Goal: Transaction & Acquisition: Book appointment/travel/reservation

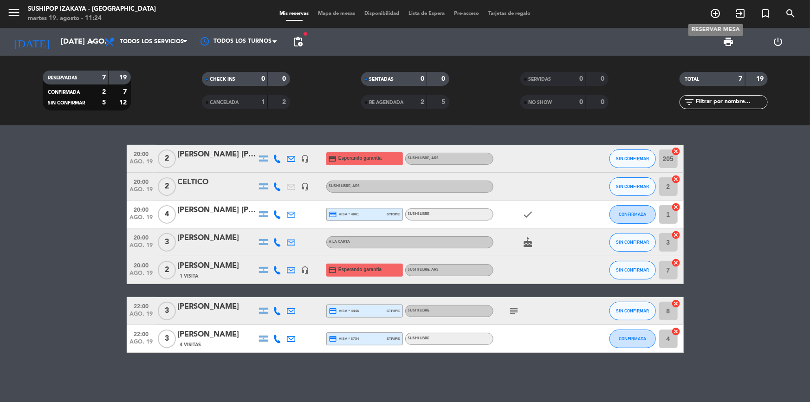
click at [718, 11] on icon "add_circle_outline" at bounding box center [715, 13] width 11 height 11
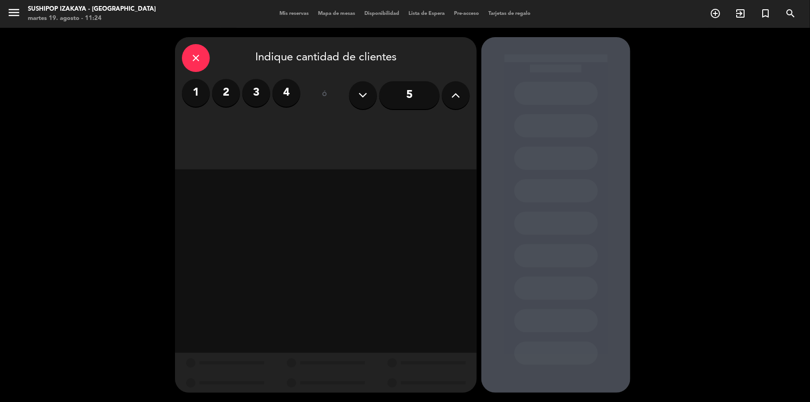
drag, startPoint x: 458, startPoint y: 90, endPoint x: 446, endPoint y: 93, distance: 12.2
click at [456, 90] on icon at bounding box center [456, 95] width 9 height 14
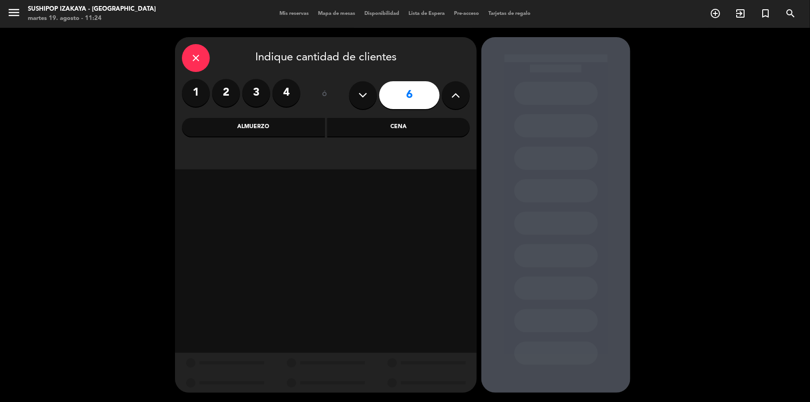
click at [396, 133] on div "Cena" at bounding box center [398, 127] width 143 height 19
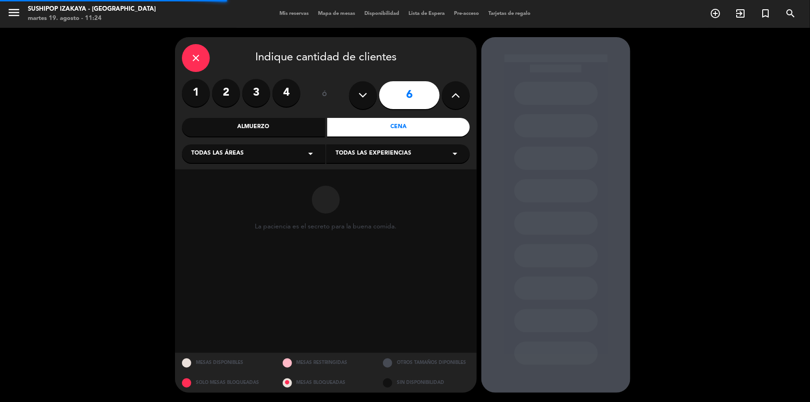
click at [360, 159] on div "Todas las experiencias arrow_drop_down" at bounding box center [397, 153] width 143 height 19
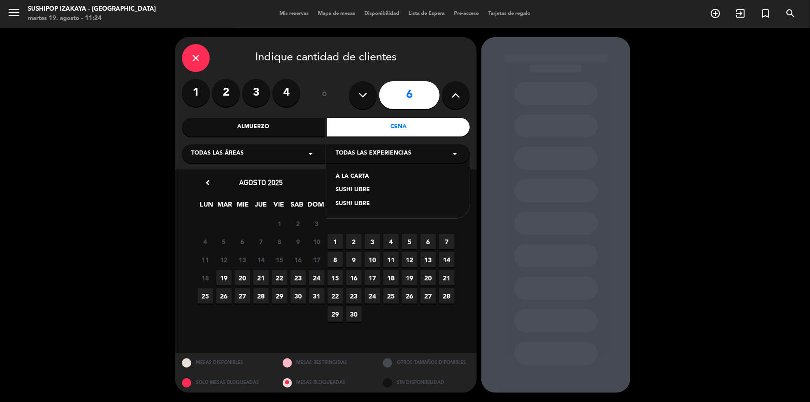
click at [347, 189] on div "SUSHI LIBRE" at bounding box center [398, 190] width 125 height 9
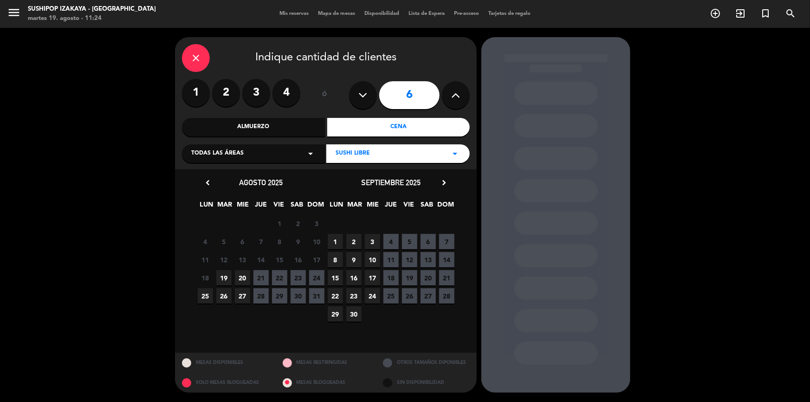
click at [228, 277] on span "19" at bounding box center [223, 277] width 15 height 15
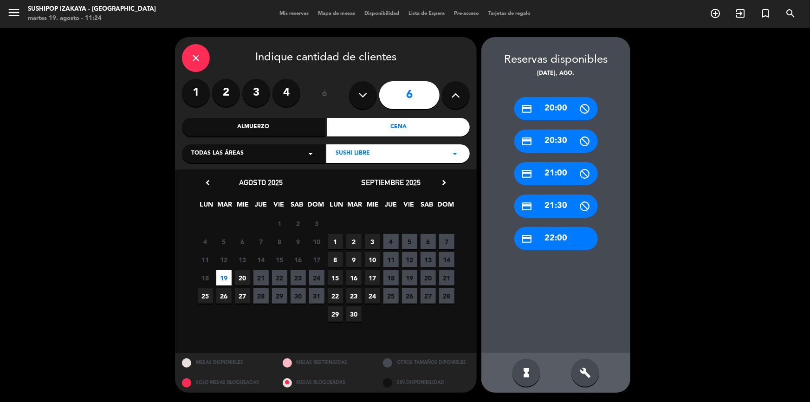
click at [568, 235] on div "credit_card 22:00" at bounding box center [556, 238] width 84 height 23
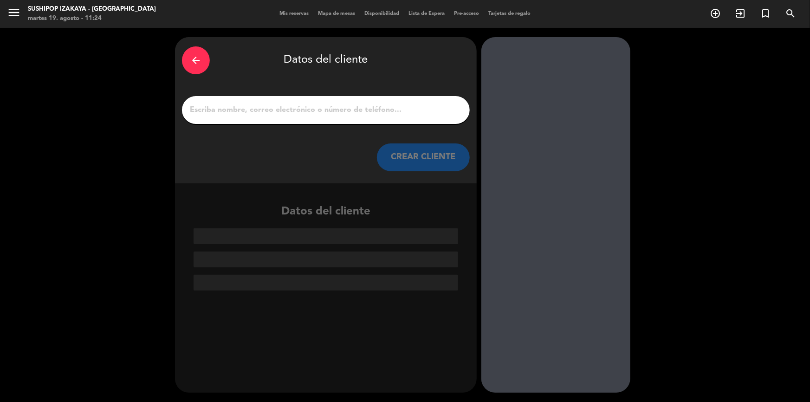
click at [311, 100] on div at bounding box center [326, 110] width 288 height 28
click at [297, 120] on div at bounding box center [326, 110] width 288 height 28
click at [289, 109] on input "1" at bounding box center [326, 109] width 274 height 13
type input "g"
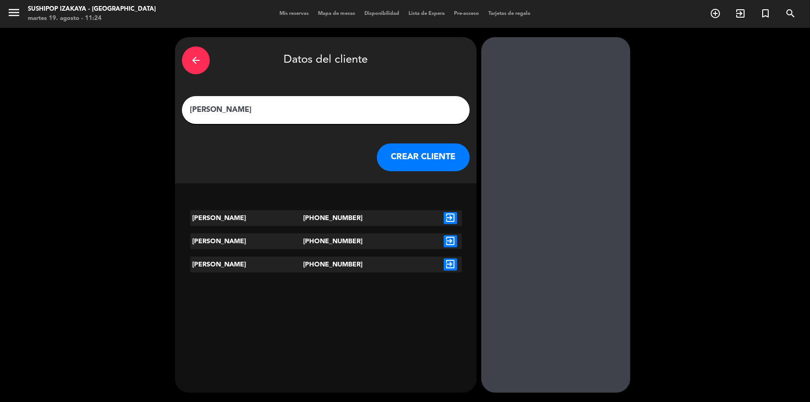
type input "[PERSON_NAME]"
click at [450, 213] on icon "exit_to_app" at bounding box center [450, 218] width 13 height 12
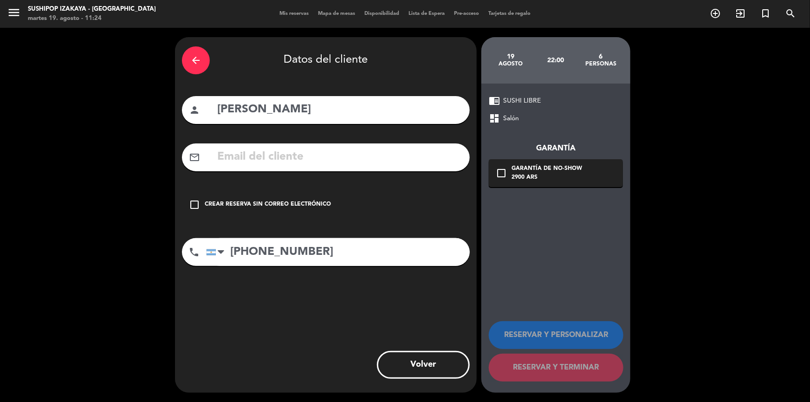
click at [193, 202] on icon "check_box_outline_blank" at bounding box center [194, 204] width 11 height 11
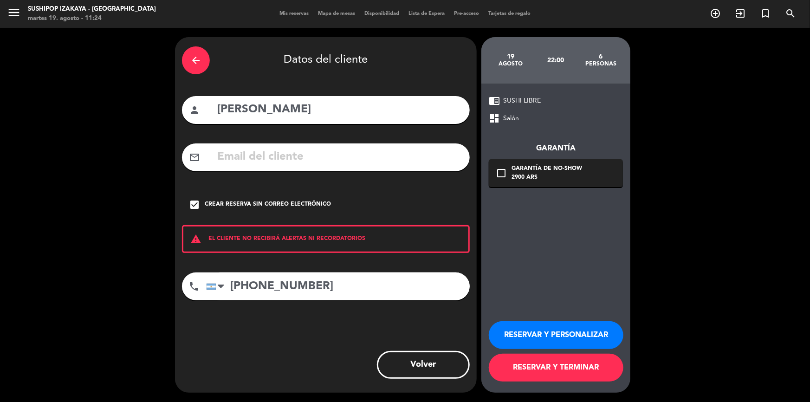
click at [550, 371] on button "RESERVAR Y TERMINAR" at bounding box center [556, 368] width 135 height 28
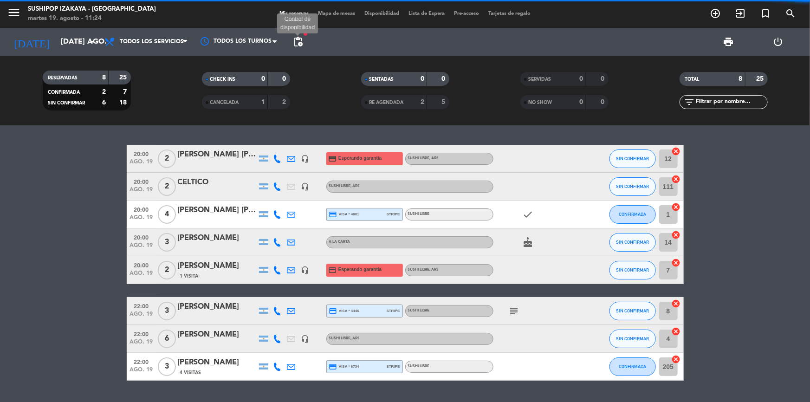
click at [292, 43] on span "pending_actions" at bounding box center [297, 41] width 11 height 11
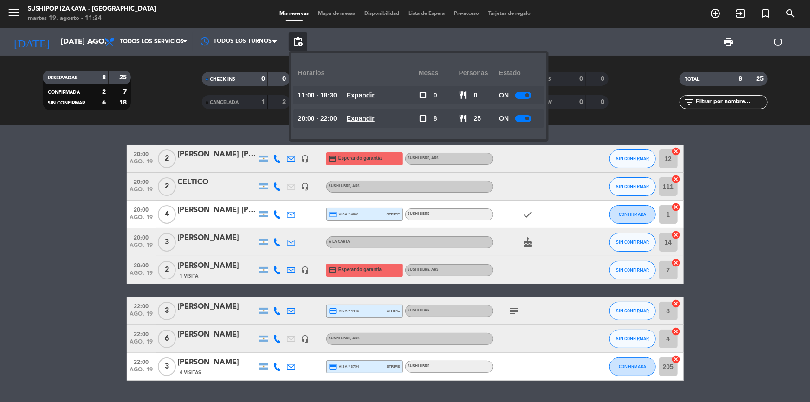
drag, startPoint x: 358, startPoint y: 116, endPoint x: 382, endPoint y: 114, distance: 23.7
click at [363, 115] on u "Expandir" at bounding box center [361, 118] width 28 height 7
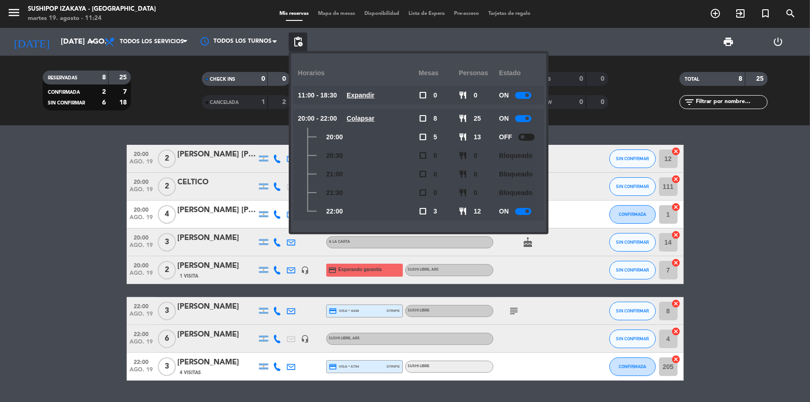
click at [529, 209] on span at bounding box center [527, 211] width 4 height 4
click at [0, 179] on bookings-row "20:00 ago. 19 2 [PERSON_NAME] Santa [PERSON_NAME] headset_mic credit_card Esper…" at bounding box center [405, 263] width 810 height 236
